Goal: Transaction & Acquisition: Purchase product/service

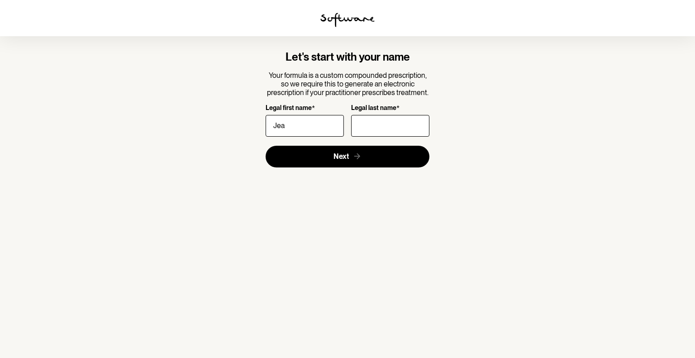
type input "Jeanica"
click at [371, 128] on input "Legal last name *" at bounding box center [390, 126] width 78 height 22
type input "Cilliers"
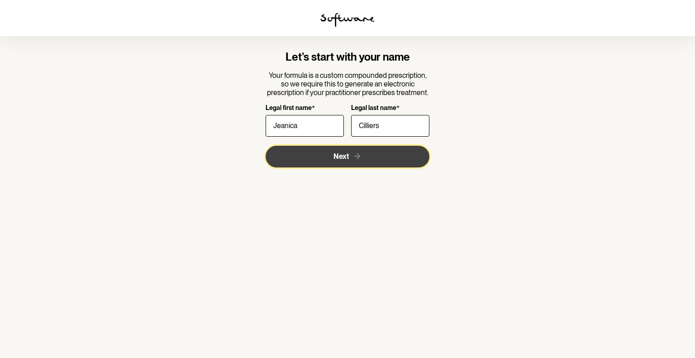
click at [393, 150] on button "Next" at bounding box center [348, 157] width 164 height 22
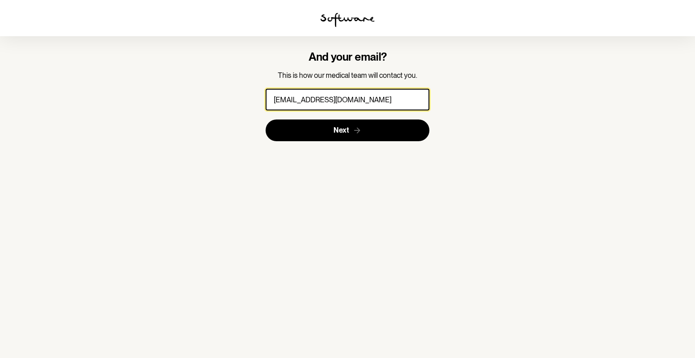
type input "[EMAIL_ADDRESS][DOMAIN_NAME]"
click at [266, 119] on button "Next" at bounding box center [348, 130] width 164 height 22
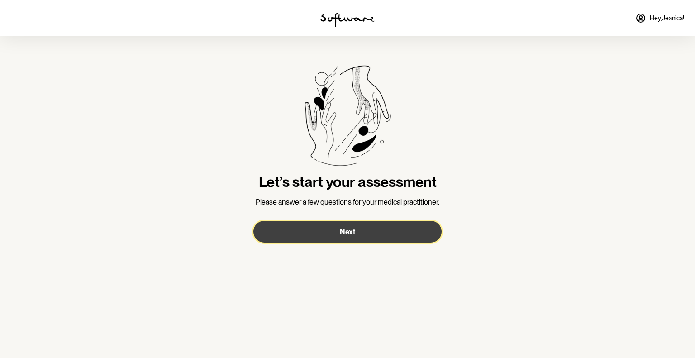
click at [353, 231] on span "Next" at bounding box center [347, 232] width 15 height 9
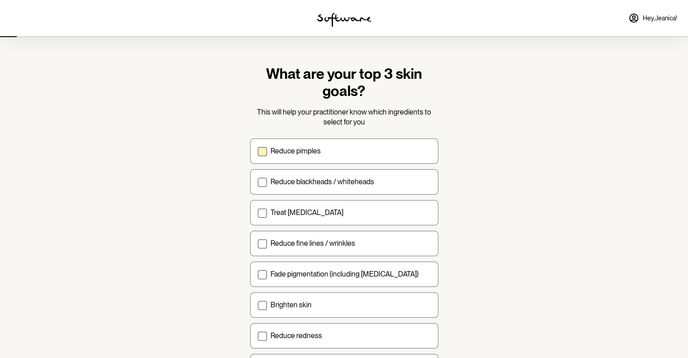
click at [311, 144] on label "Reduce pimples" at bounding box center [344, 150] width 188 height 25
click at [258, 151] on input "Reduce pimples" at bounding box center [257, 151] width 0 height 0
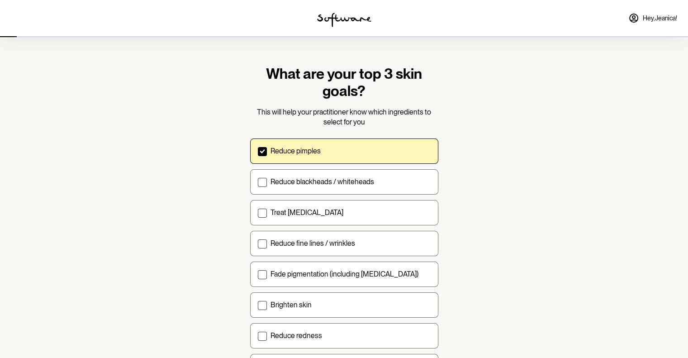
click at [313, 162] on label "Reduce pimples" at bounding box center [344, 150] width 188 height 25
click at [258, 151] on input "Reduce pimples" at bounding box center [257, 151] width 0 height 0
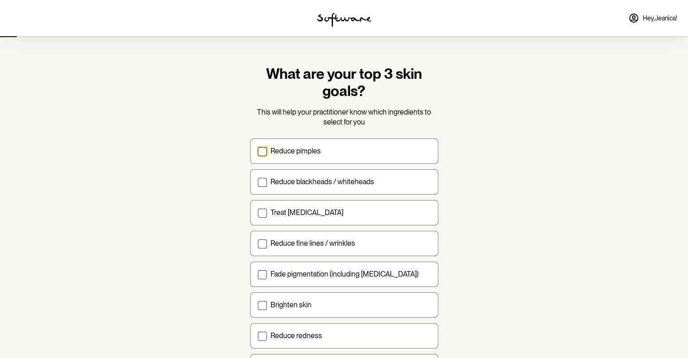
click at [313, 163] on div "Reduce pimples Reduce blackheads / whiteheads Treat [MEDICAL_DATA] Reduce fine …" at bounding box center [344, 258] width 188 height 241
click at [312, 159] on label "Reduce pimples" at bounding box center [344, 150] width 188 height 25
click at [258, 151] on input "Reduce pimples" at bounding box center [257, 151] width 0 height 0
checkbox input "true"
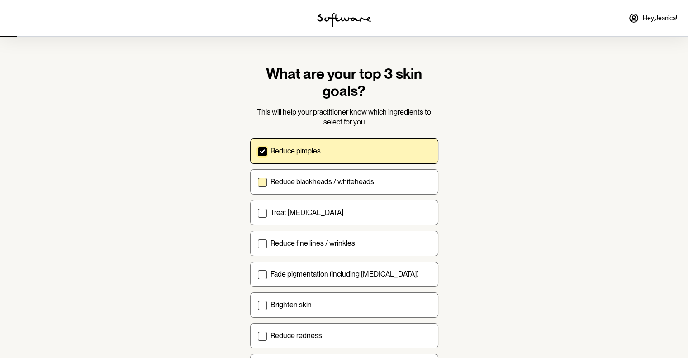
click at [313, 177] on p "Reduce blackheads / whiteheads" at bounding box center [323, 181] width 104 height 9
click at [258, 181] on input "Reduce blackheads / whiteheads" at bounding box center [257, 181] width 0 height 0
checkbox input "true"
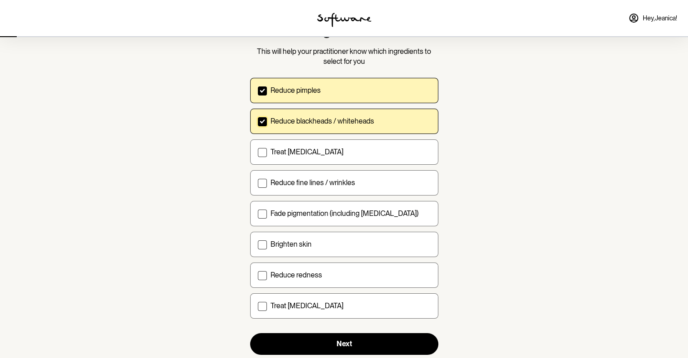
scroll to position [62, 0]
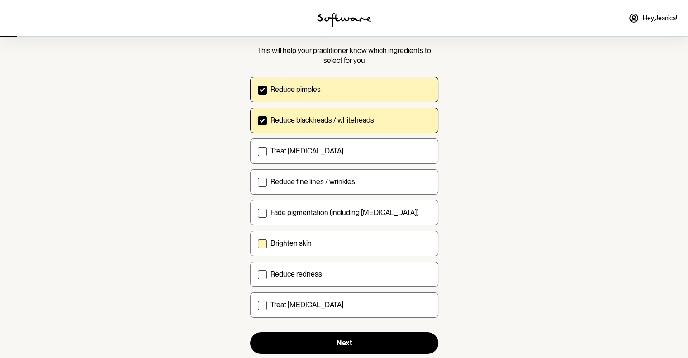
click at [302, 239] on p "Brighten skin" at bounding box center [291, 243] width 41 height 9
click at [258, 243] on input "Brighten skin" at bounding box center [257, 243] width 0 height 0
checkbox input "true"
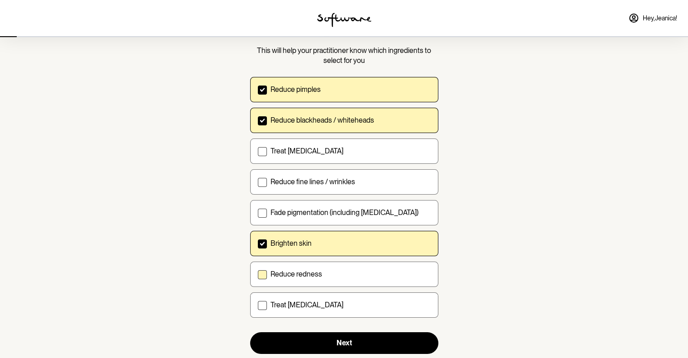
click at [302, 267] on label "Reduce redness" at bounding box center [344, 274] width 188 height 25
click at [258, 274] on input "Reduce redness" at bounding box center [257, 274] width 0 height 0
checkbox input "true"
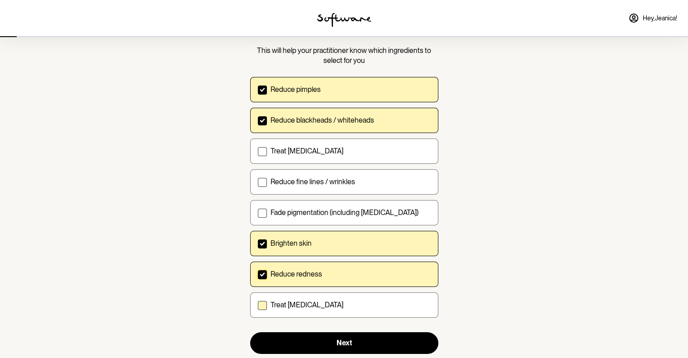
click at [305, 297] on label "Treat [MEDICAL_DATA]" at bounding box center [344, 304] width 188 height 25
click at [258, 305] on input "Treat [MEDICAL_DATA]" at bounding box center [257, 305] width 0 height 0
checkbox input "true"
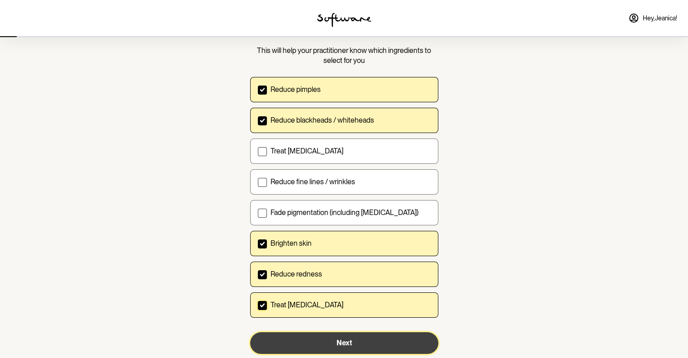
click at [304, 339] on button "Next" at bounding box center [344, 343] width 188 height 22
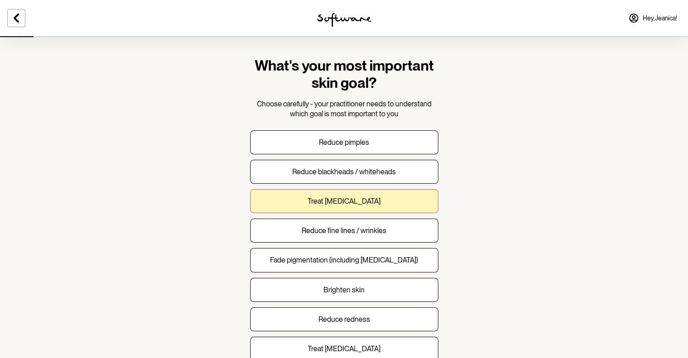
scroll to position [18, 0]
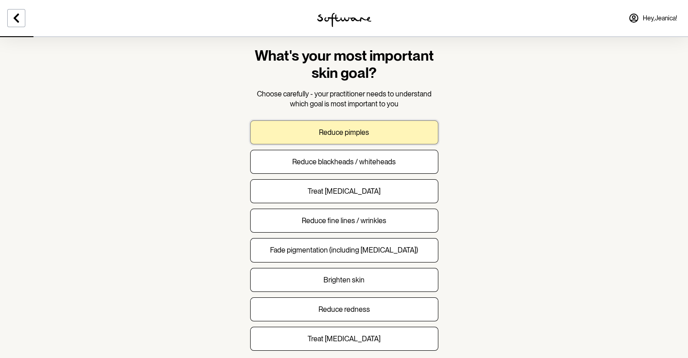
click at [338, 139] on button "Reduce pimples" at bounding box center [344, 132] width 188 height 24
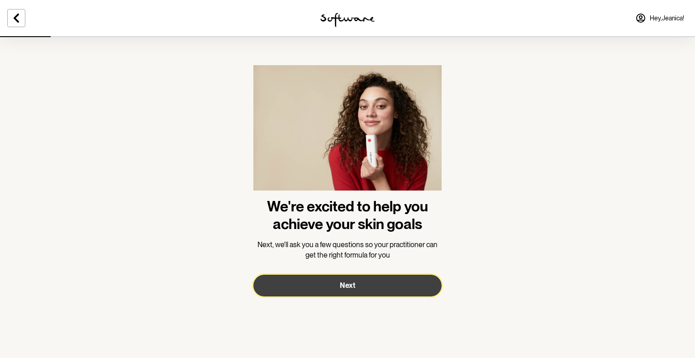
click at [344, 281] on span "Next" at bounding box center [347, 285] width 15 height 9
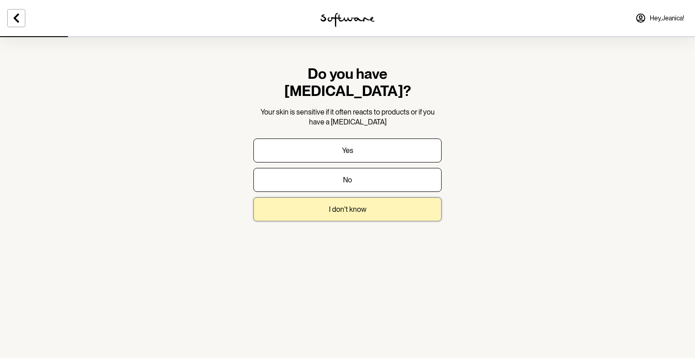
click at [362, 198] on button "I don't know" at bounding box center [347, 209] width 188 height 24
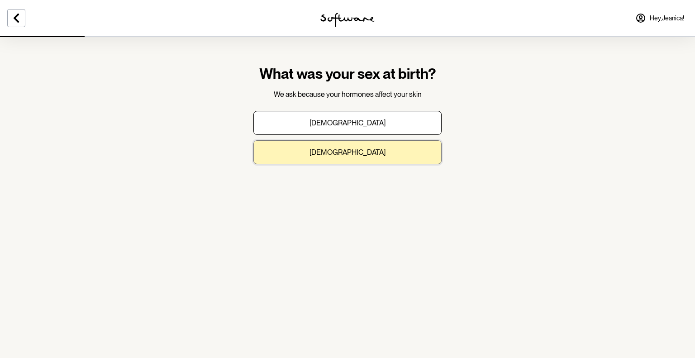
click at [362, 150] on button "[DEMOGRAPHIC_DATA]" at bounding box center [347, 152] width 188 height 24
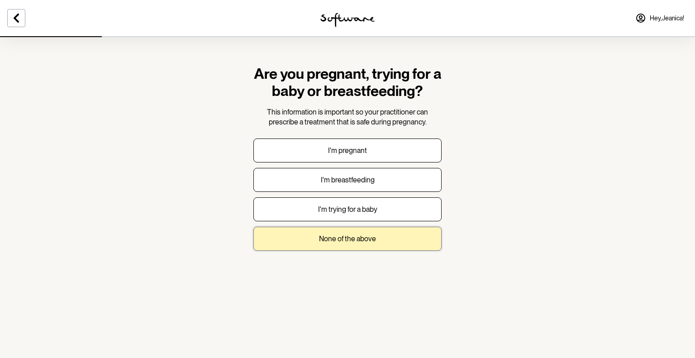
click at [375, 238] on p "None of the above" at bounding box center [347, 238] width 57 height 9
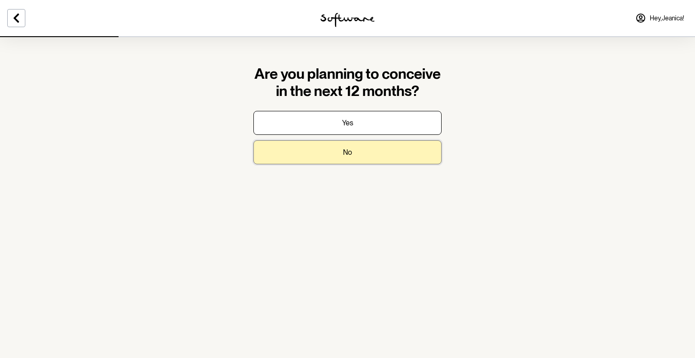
click at [372, 157] on button "No" at bounding box center [347, 152] width 188 height 24
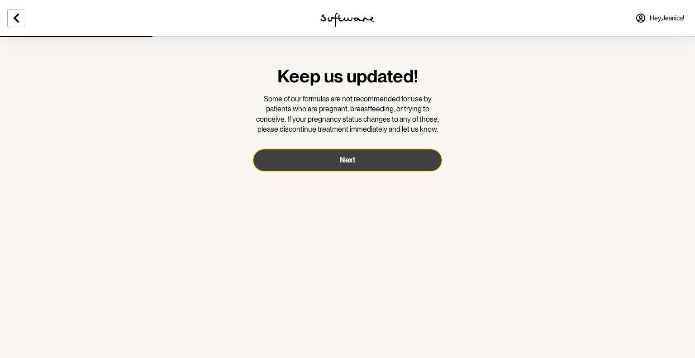
click at [372, 157] on button "Next" at bounding box center [347, 160] width 188 height 22
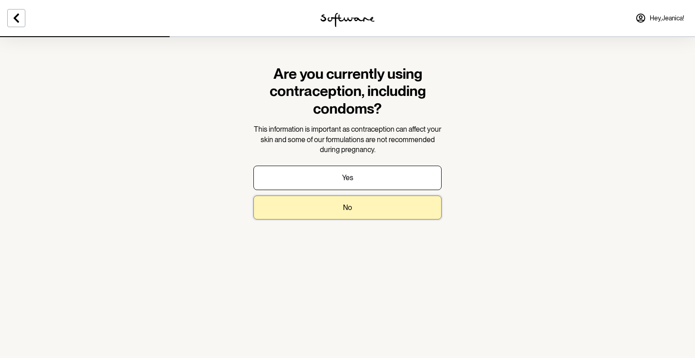
click at [368, 202] on button "No" at bounding box center [347, 207] width 188 height 24
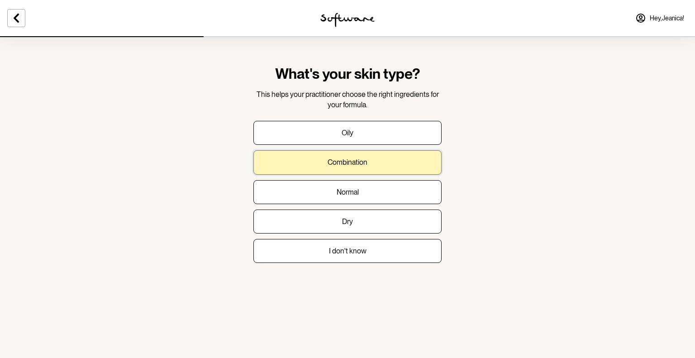
click at [368, 165] on button "Combination" at bounding box center [347, 162] width 188 height 24
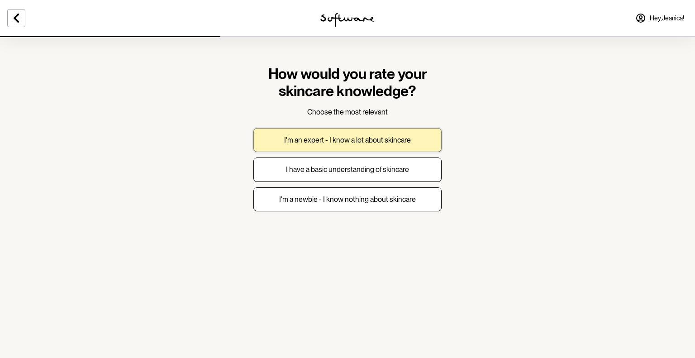
click at [378, 144] on p "I'm an expert - I know a lot about skincare" at bounding box center [347, 140] width 127 height 9
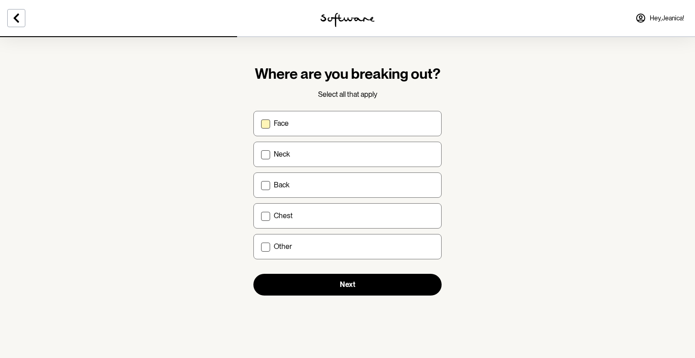
click at [369, 123] on div "Face" at bounding box center [354, 123] width 160 height 9
click at [261, 123] on input "Face" at bounding box center [261, 123] width 0 height 0
checkbox input "true"
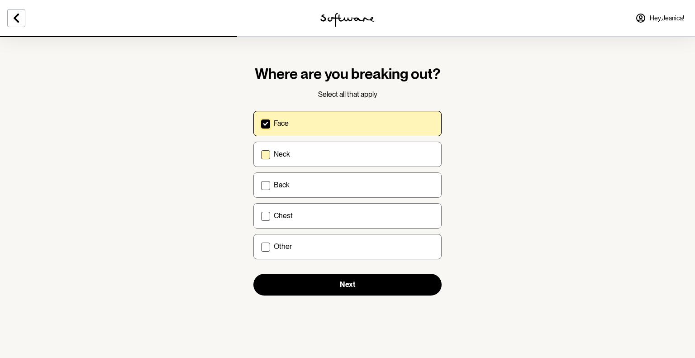
click at [370, 157] on div "Neck" at bounding box center [354, 154] width 160 height 9
click at [261, 154] on input "Neck" at bounding box center [261, 154] width 0 height 0
checkbox input "true"
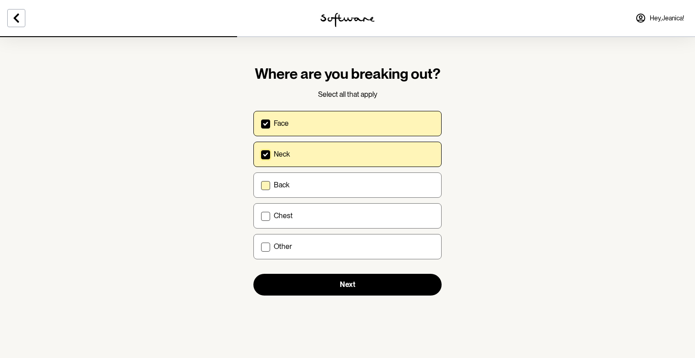
click at [373, 186] on div "Back" at bounding box center [354, 185] width 160 height 9
click at [261, 185] on input "Back" at bounding box center [261, 185] width 0 height 0
checkbox input "true"
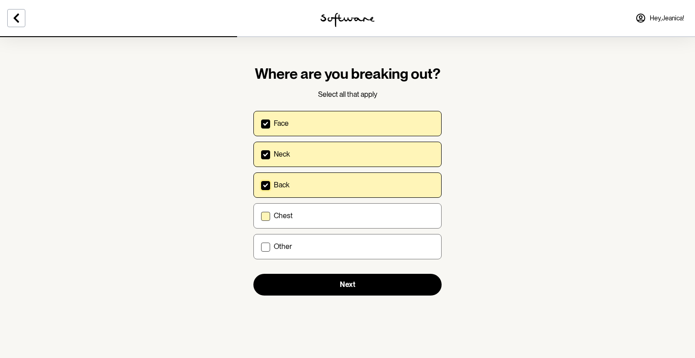
click at [376, 217] on div "Chest" at bounding box center [354, 215] width 160 height 9
click at [261, 216] on input "Chest" at bounding box center [261, 215] width 0 height 0
checkbox input "true"
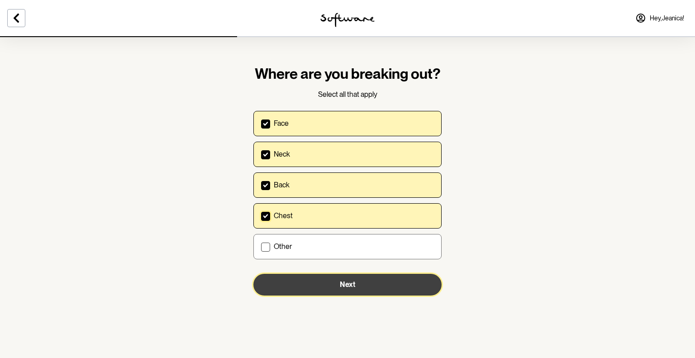
click at [376, 290] on button "Next" at bounding box center [347, 285] width 188 height 22
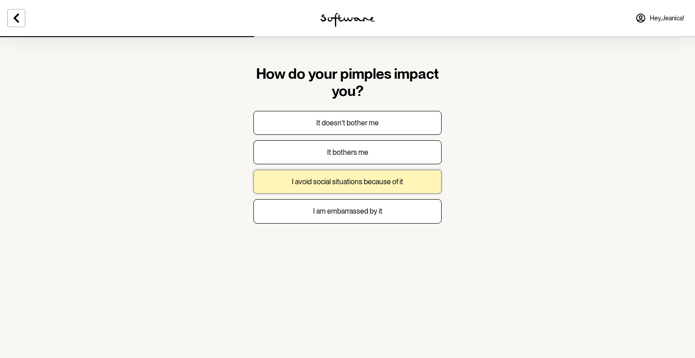
click at [375, 177] on p "I avoid social situations because of it" at bounding box center [347, 181] width 111 height 9
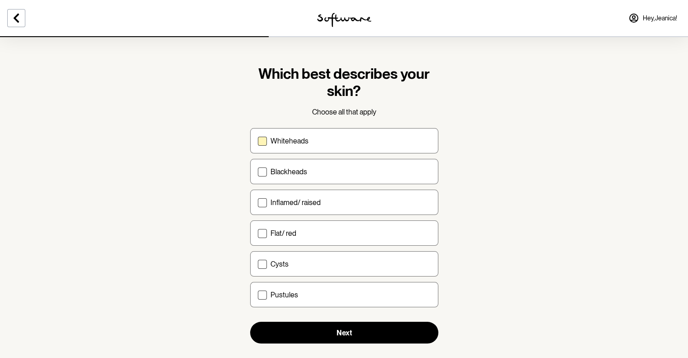
click at [316, 152] on label "Whiteheads" at bounding box center [344, 140] width 188 height 25
click at [258, 141] on input "Whiteheads" at bounding box center [257, 141] width 0 height 0
checkbox input "true"
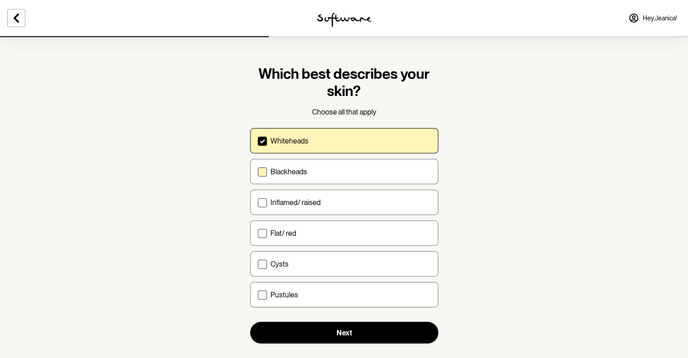
click at [324, 178] on label "Blackheads" at bounding box center [344, 171] width 188 height 25
click at [258, 172] on input "Blackheads" at bounding box center [257, 172] width 0 height 0
checkbox input "true"
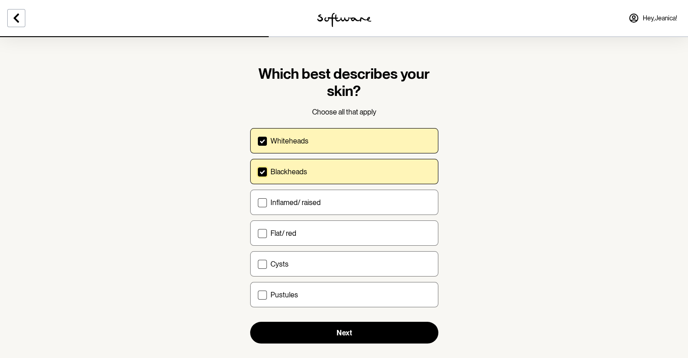
scroll to position [9, 0]
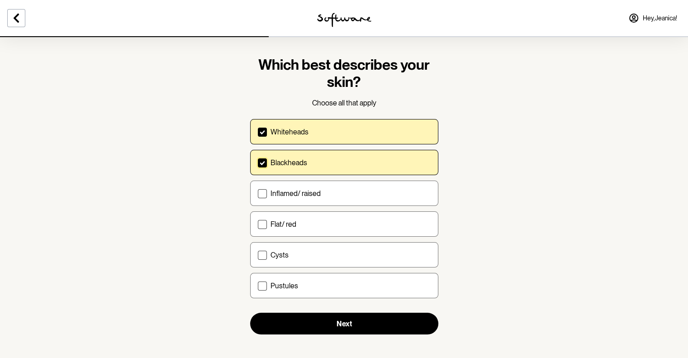
click at [340, 135] on div "Whiteheads" at bounding box center [351, 132] width 160 height 9
click at [258, 132] on input "Whiteheads" at bounding box center [257, 132] width 0 height 0
checkbox input "false"
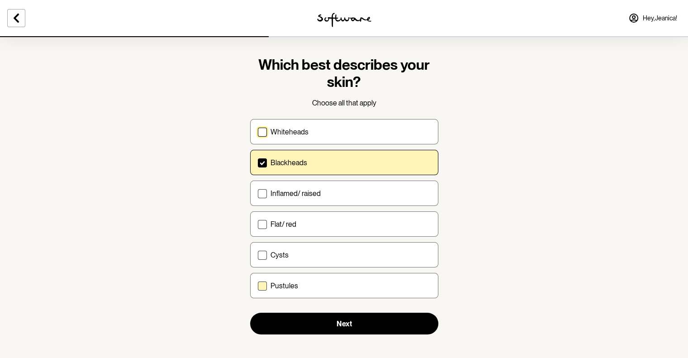
click at [300, 291] on label "Pustules" at bounding box center [344, 285] width 188 height 25
click at [258, 286] on input "Pustules" at bounding box center [257, 286] width 0 height 0
checkbox input "true"
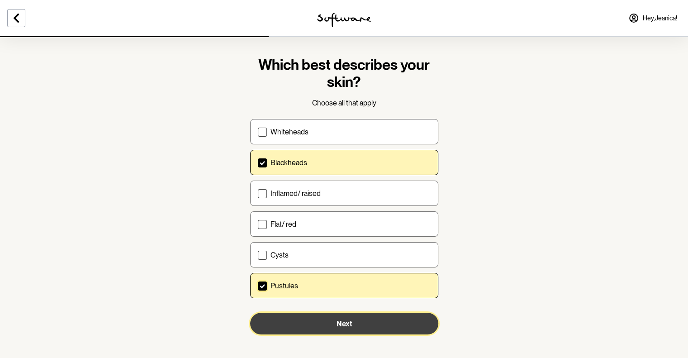
click at [300, 327] on button "Next" at bounding box center [344, 324] width 188 height 22
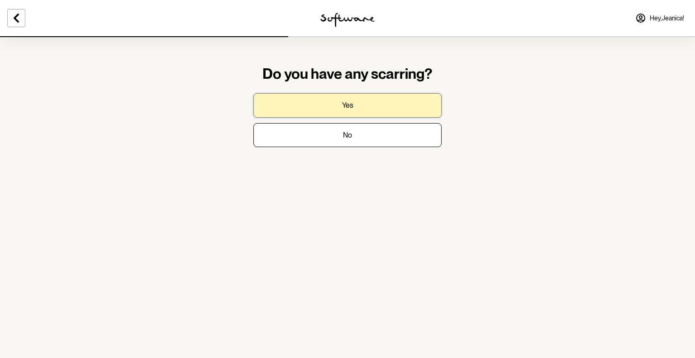
click at [380, 108] on button "Yes" at bounding box center [347, 105] width 188 height 24
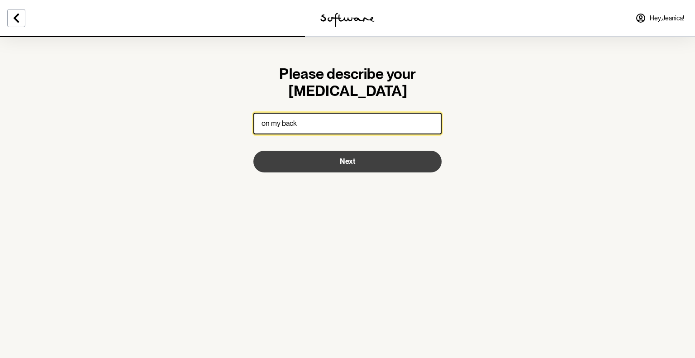
type input "on my back"
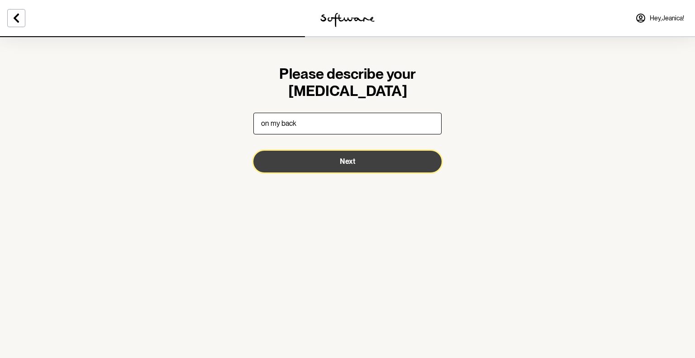
click at [377, 165] on button "Next" at bounding box center [347, 162] width 188 height 22
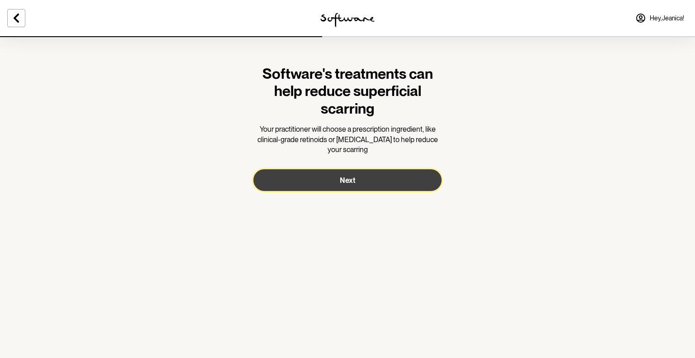
click at [393, 183] on button "Next" at bounding box center [347, 180] width 188 height 22
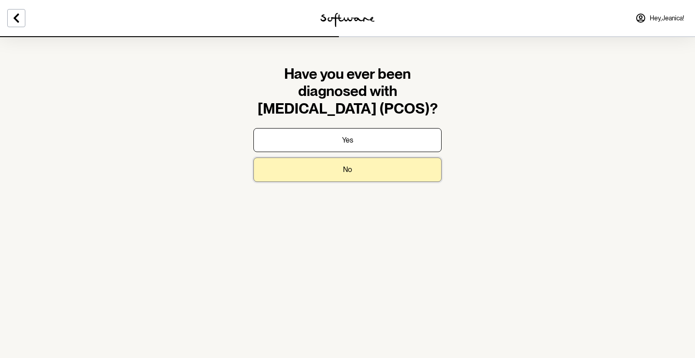
click at [400, 166] on button "No" at bounding box center [347, 169] width 188 height 24
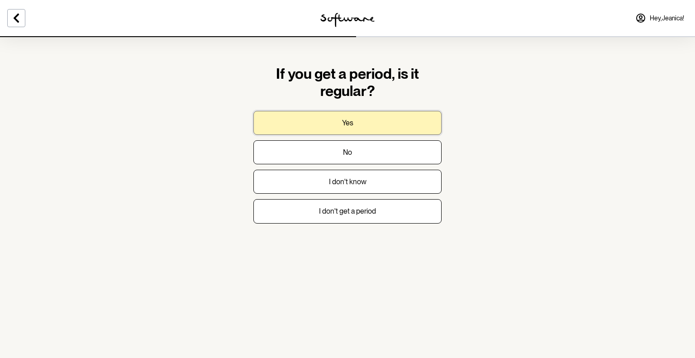
click at [384, 124] on button "Yes" at bounding box center [347, 123] width 188 height 24
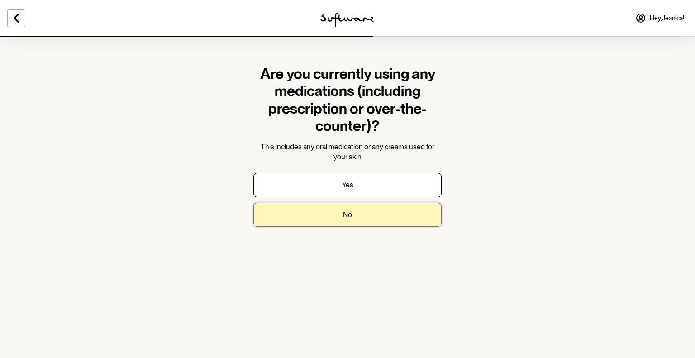
click at [355, 214] on button "No" at bounding box center [347, 215] width 188 height 24
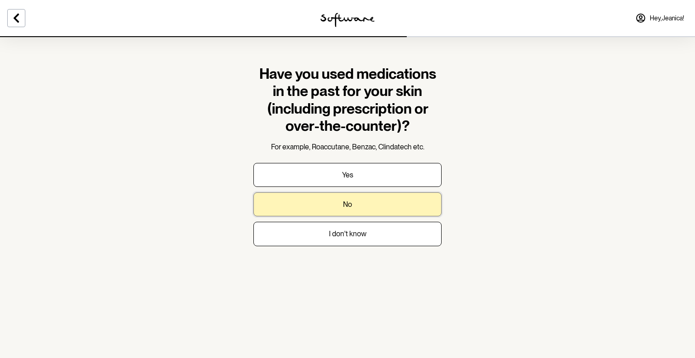
click at [364, 207] on button "No" at bounding box center [347, 204] width 188 height 24
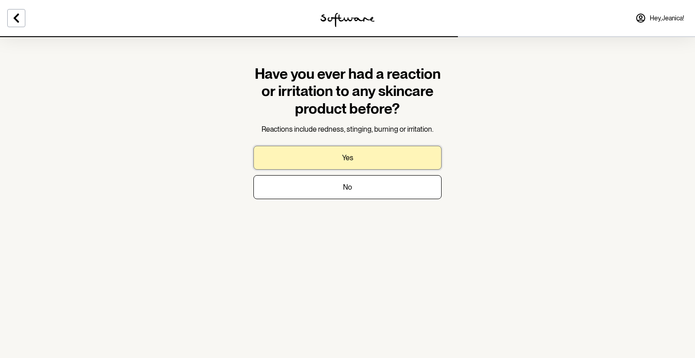
click at [354, 161] on button "Yes" at bounding box center [347, 158] width 188 height 24
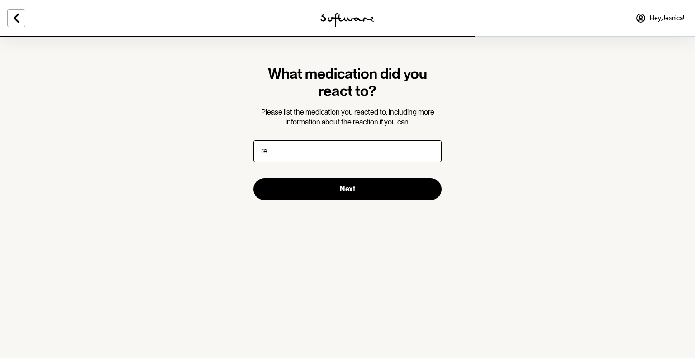
type input "r"
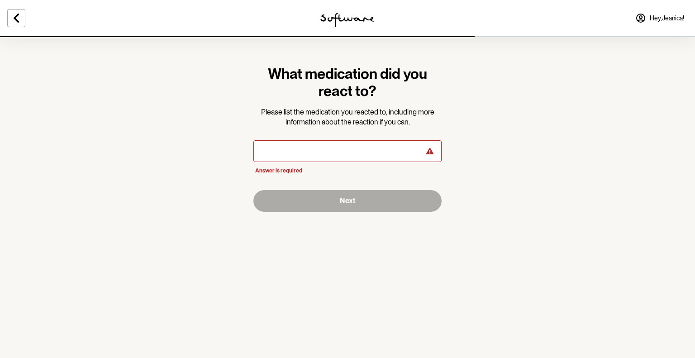
click at [7, 20] on div at bounding box center [116, 18] width 232 height 36
click at [17, 20] on icon at bounding box center [16, 18] width 5 height 9
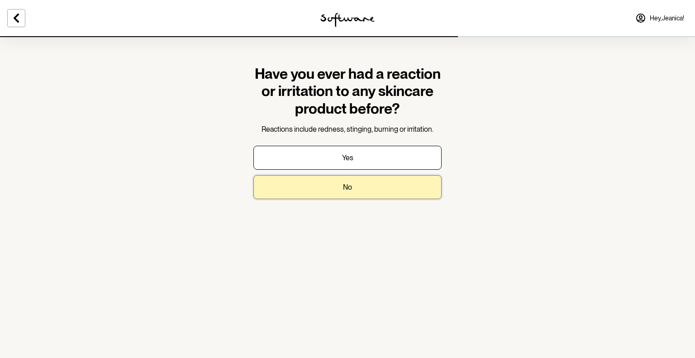
click at [313, 187] on button "No" at bounding box center [347, 187] width 188 height 24
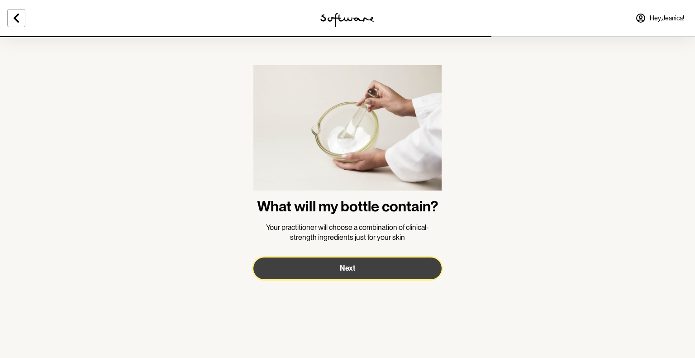
click at [361, 263] on button "Next" at bounding box center [347, 268] width 188 height 22
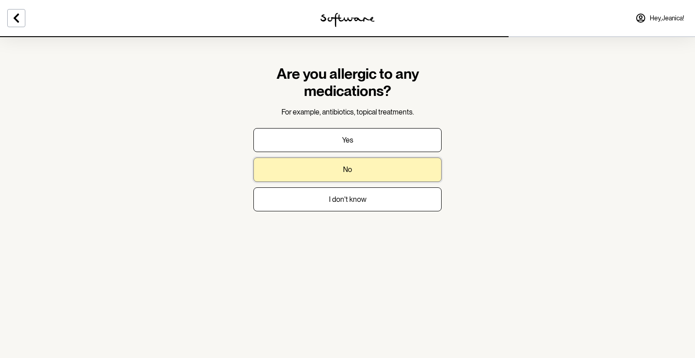
click at [376, 169] on button "No" at bounding box center [347, 169] width 188 height 24
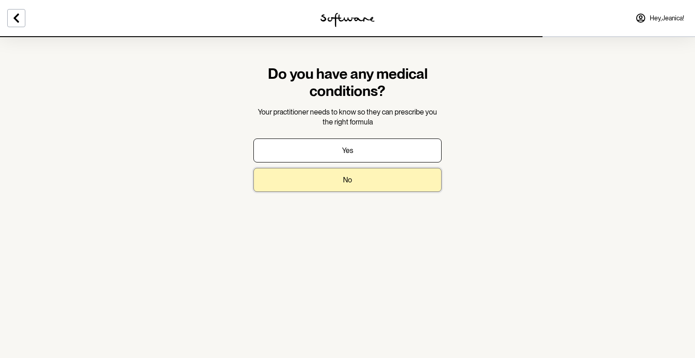
click at [383, 172] on button "No" at bounding box center [347, 180] width 188 height 24
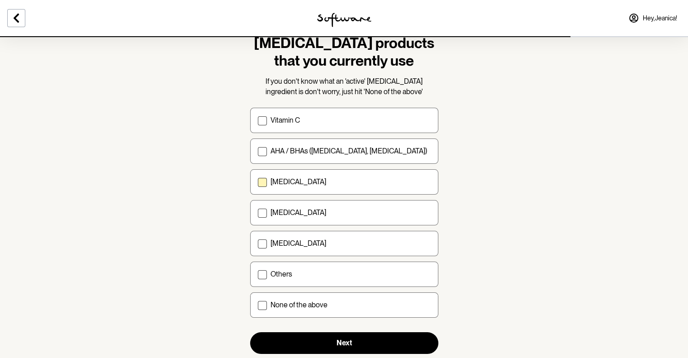
scroll to position [71, 0]
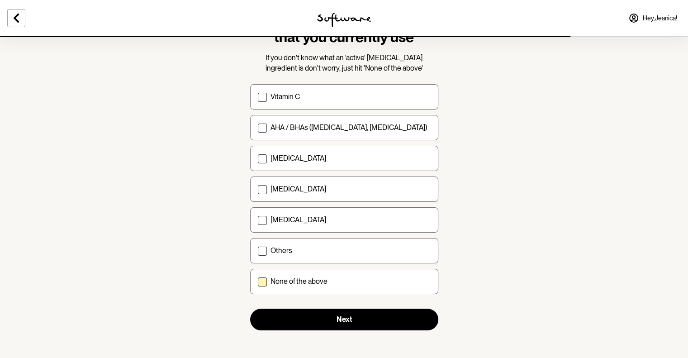
click at [282, 281] on p "None of the above" at bounding box center [299, 281] width 57 height 9
click at [258, 281] on input "None of the above" at bounding box center [257, 281] width 0 height 0
checkbox input "true"
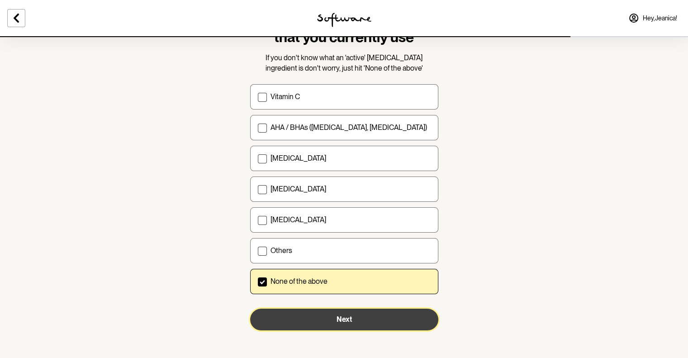
click at [301, 324] on button "Next" at bounding box center [344, 320] width 188 height 22
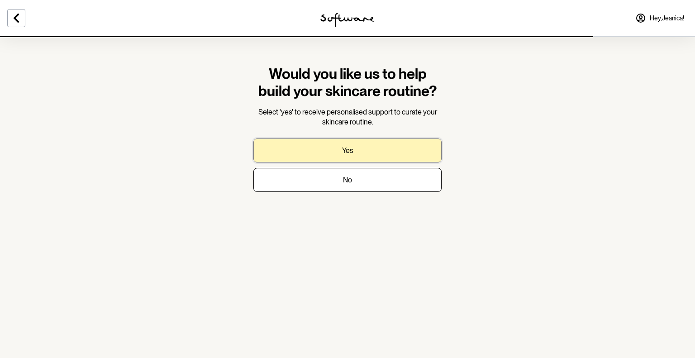
click at [367, 151] on button "Yes" at bounding box center [347, 150] width 188 height 24
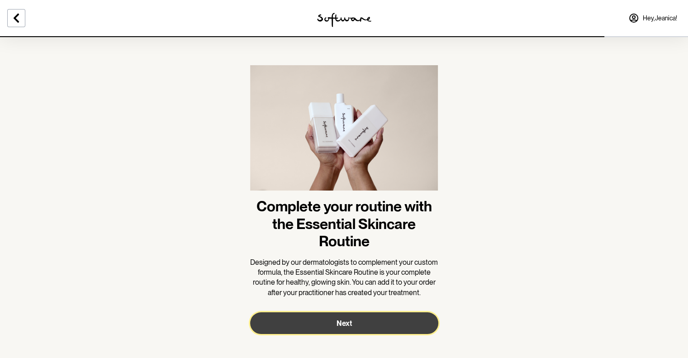
click at [347, 317] on button "Next" at bounding box center [344, 323] width 188 height 22
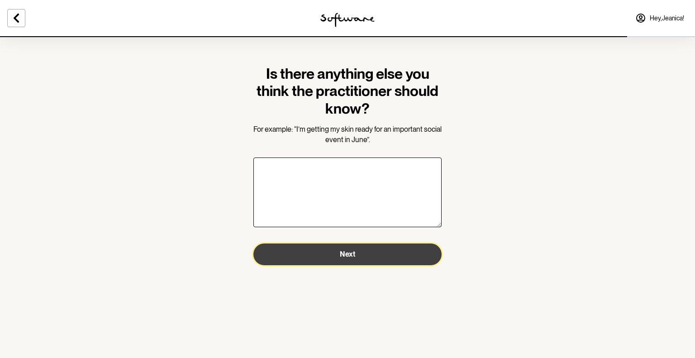
click at [374, 258] on button "Next" at bounding box center [347, 254] width 188 height 22
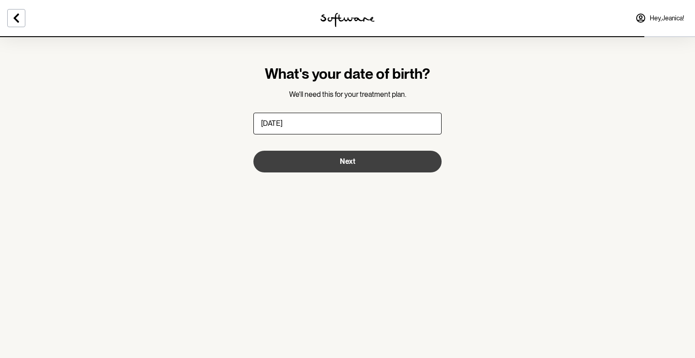
type input "[DATE]"
click at [367, 161] on button "Next" at bounding box center [347, 162] width 188 height 22
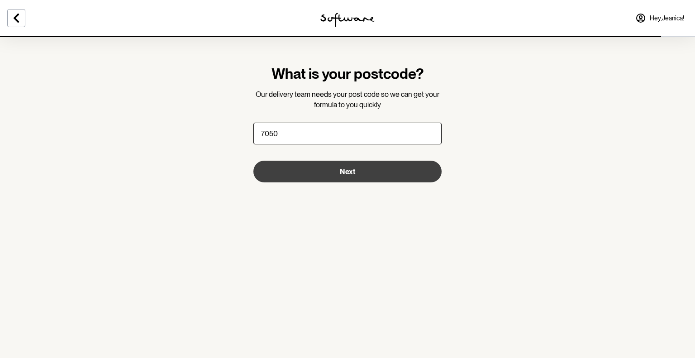
type input "7050"
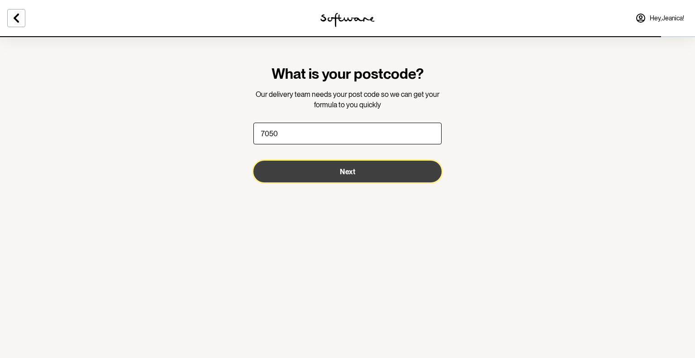
click at [367, 165] on button "Next" at bounding box center [347, 172] width 188 height 22
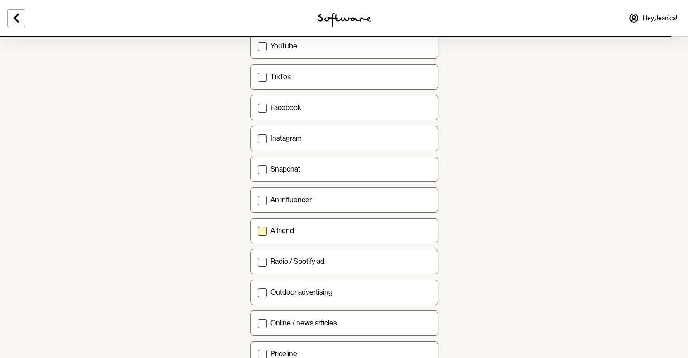
click at [335, 235] on label "A friend" at bounding box center [344, 230] width 188 height 25
click at [258, 231] on input "A friend" at bounding box center [257, 230] width 0 height 0
checkbox input "true"
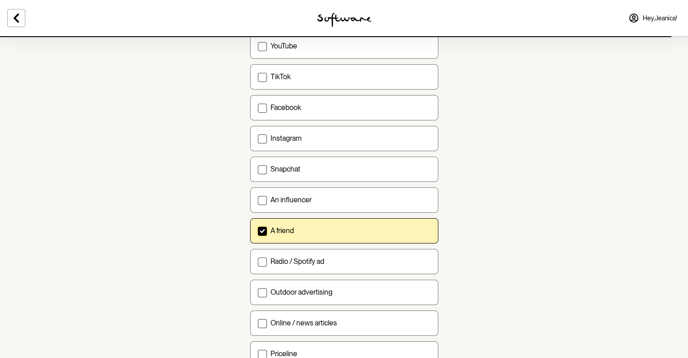
scroll to position [272, 0]
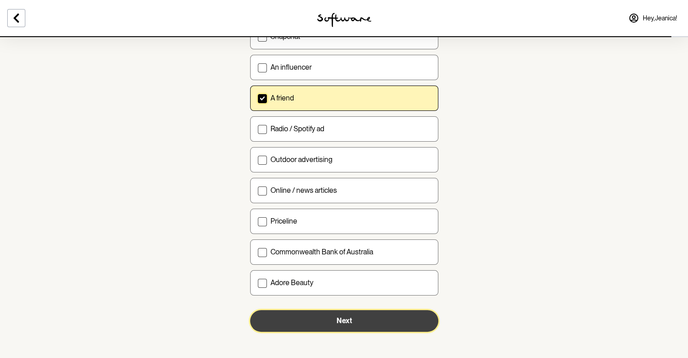
click at [348, 316] on span "Next" at bounding box center [344, 320] width 15 height 9
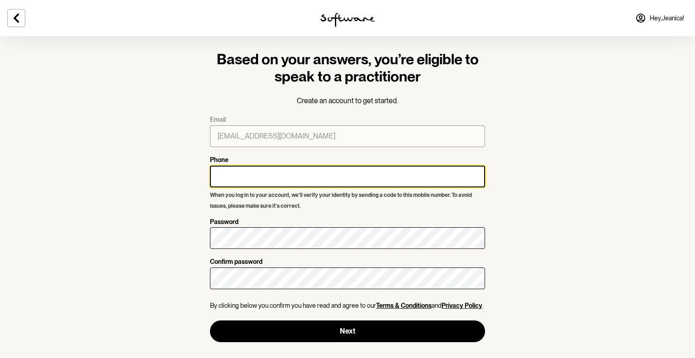
type input "[EMAIL_ADDRESS][DOMAIN_NAME]"
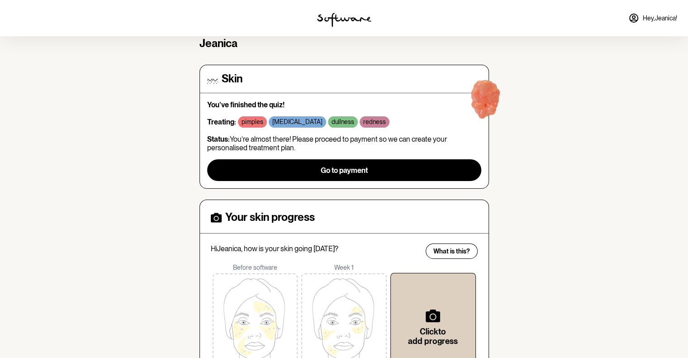
scroll to position [48, 0]
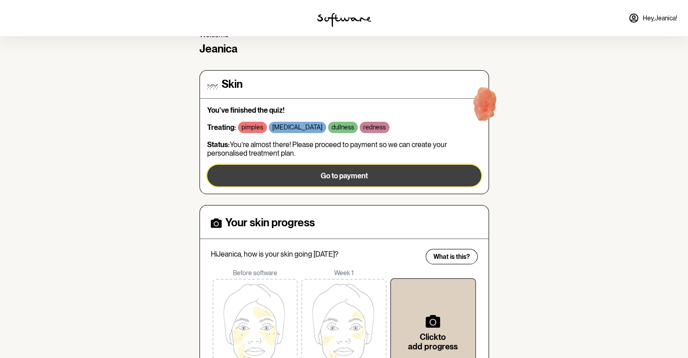
click at [307, 180] on button "Go to payment" at bounding box center [344, 176] width 274 height 22
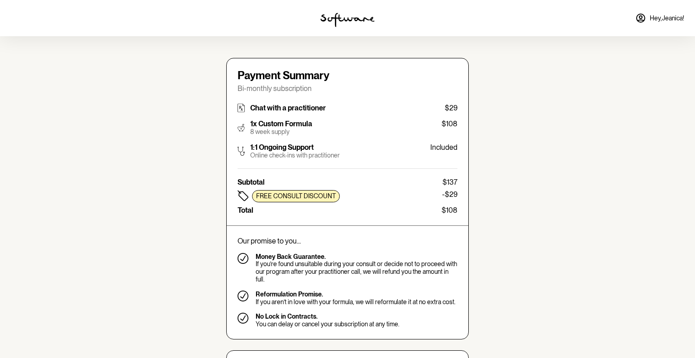
type input "[EMAIL_ADDRESS][DOMAIN_NAME]"
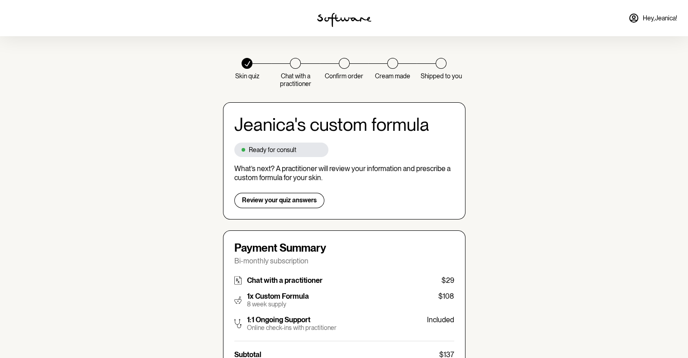
type input "[EMAIL_ADDRESS][DOMAIN_NAME]"
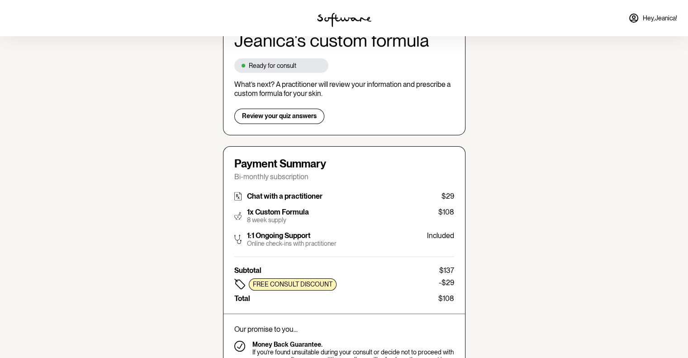
scroll to position [85, 0]
